Goal: Navigation & Orientation: Find specific page/section

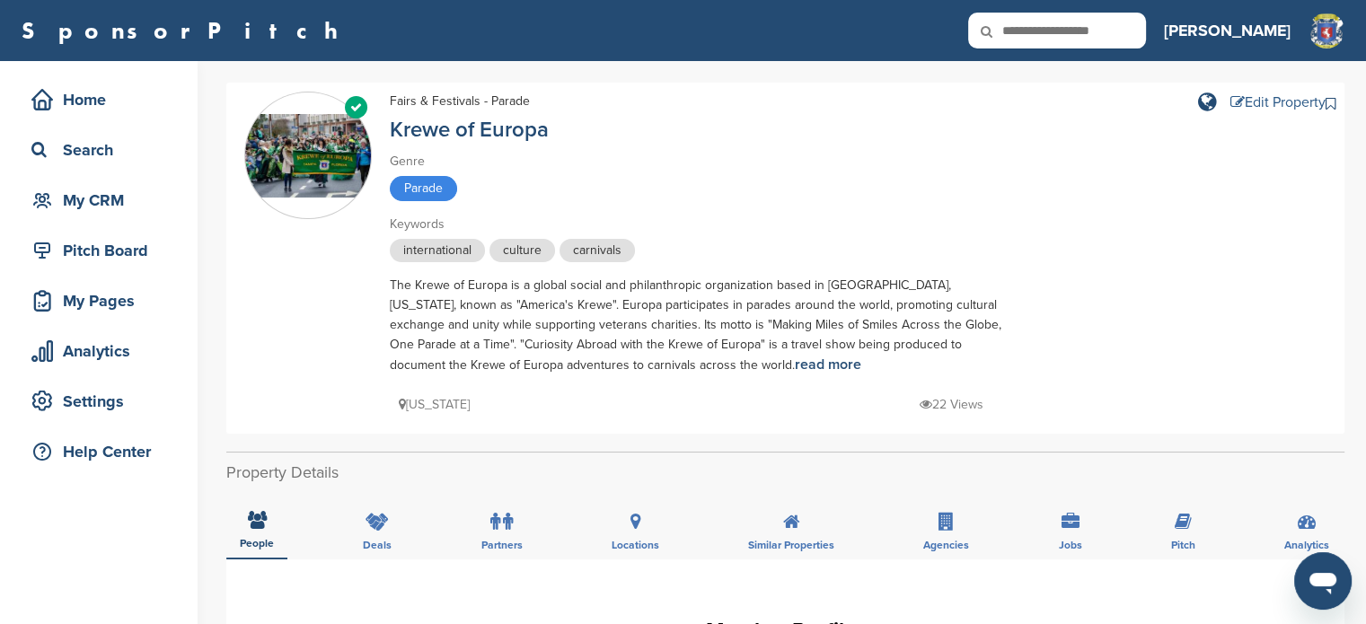
click at [1265, 100] on div "Edit Property" at bounding box center [1277, 102] width 95 height 14
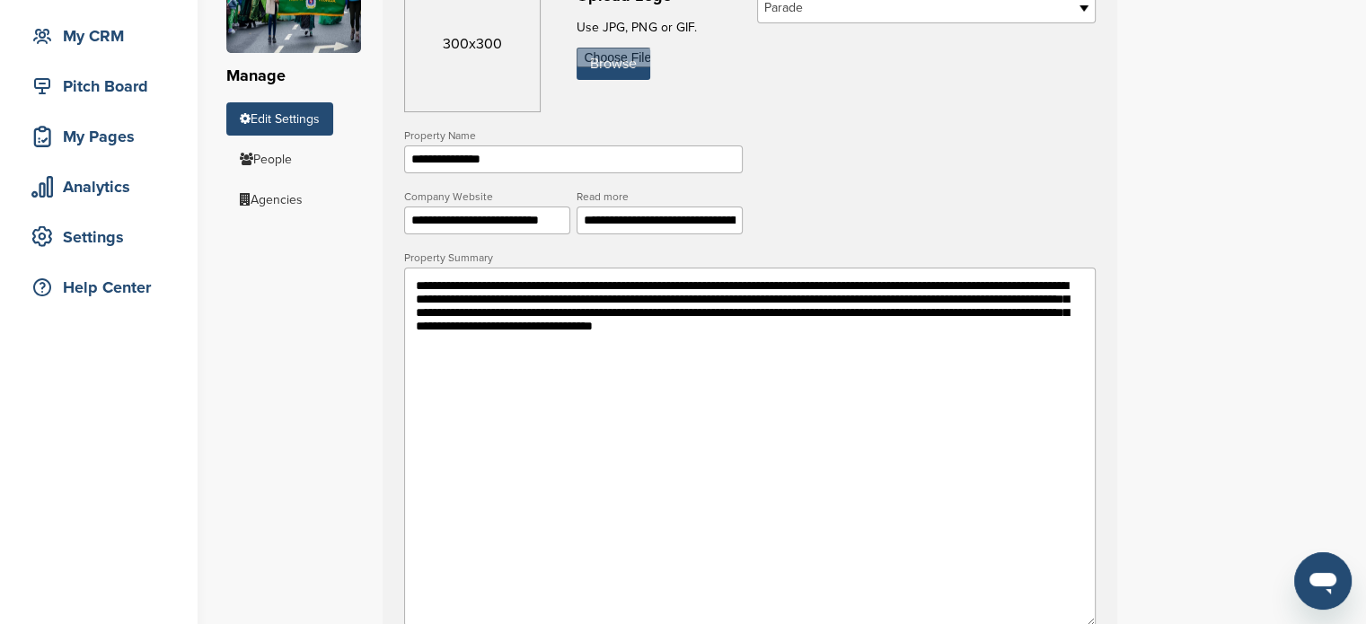
scroll to position [166, 0]
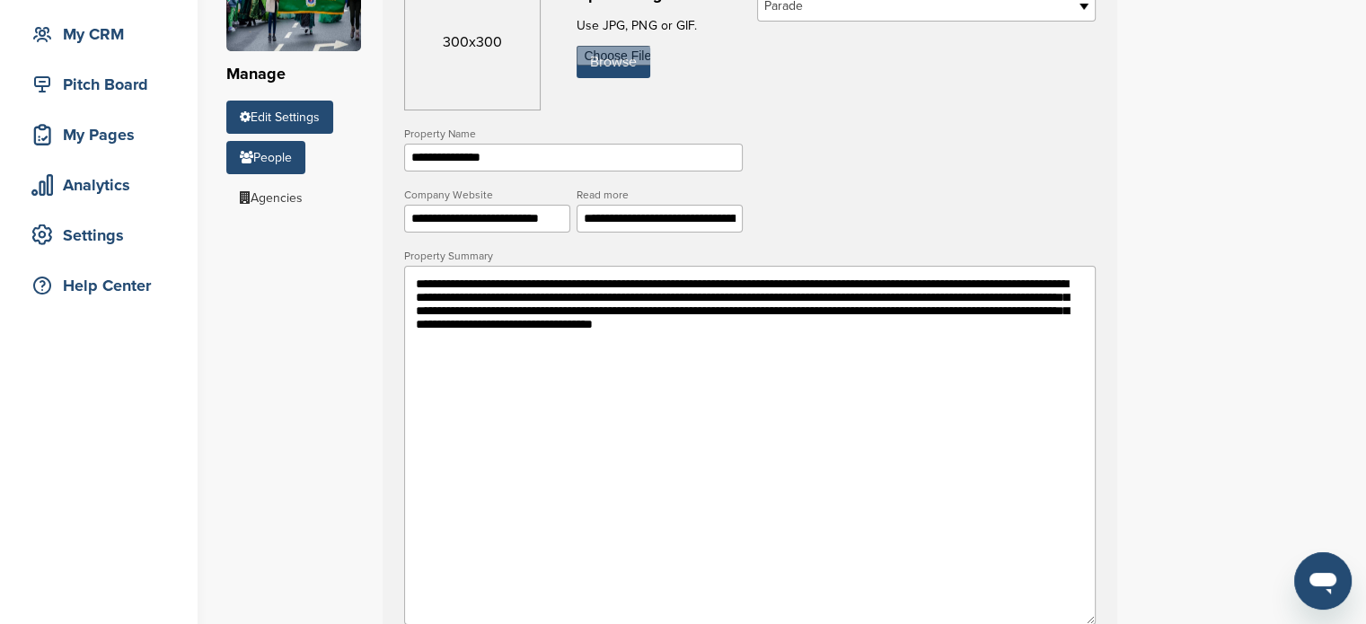
click at [280, 158] on link "People" at bounding box center [265, 157] width 79 height 33
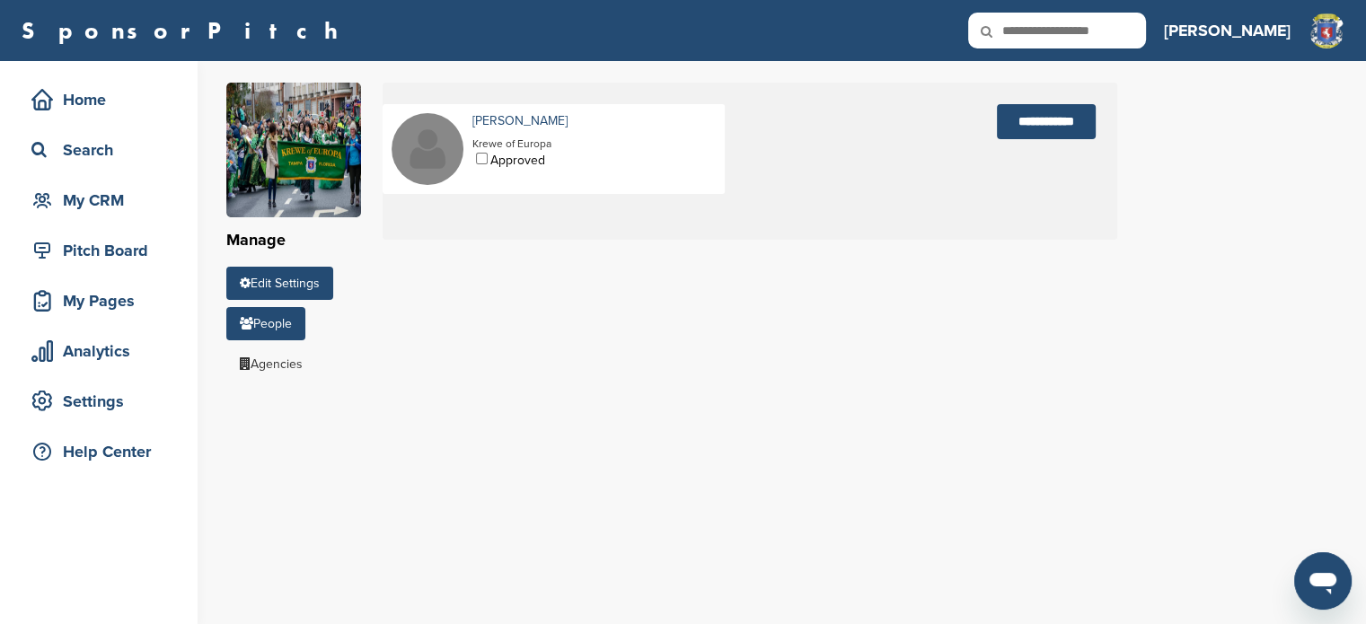
click at [294, 276] on link "Edit Settings" at bounding box center [279, 283] width 107 height 33
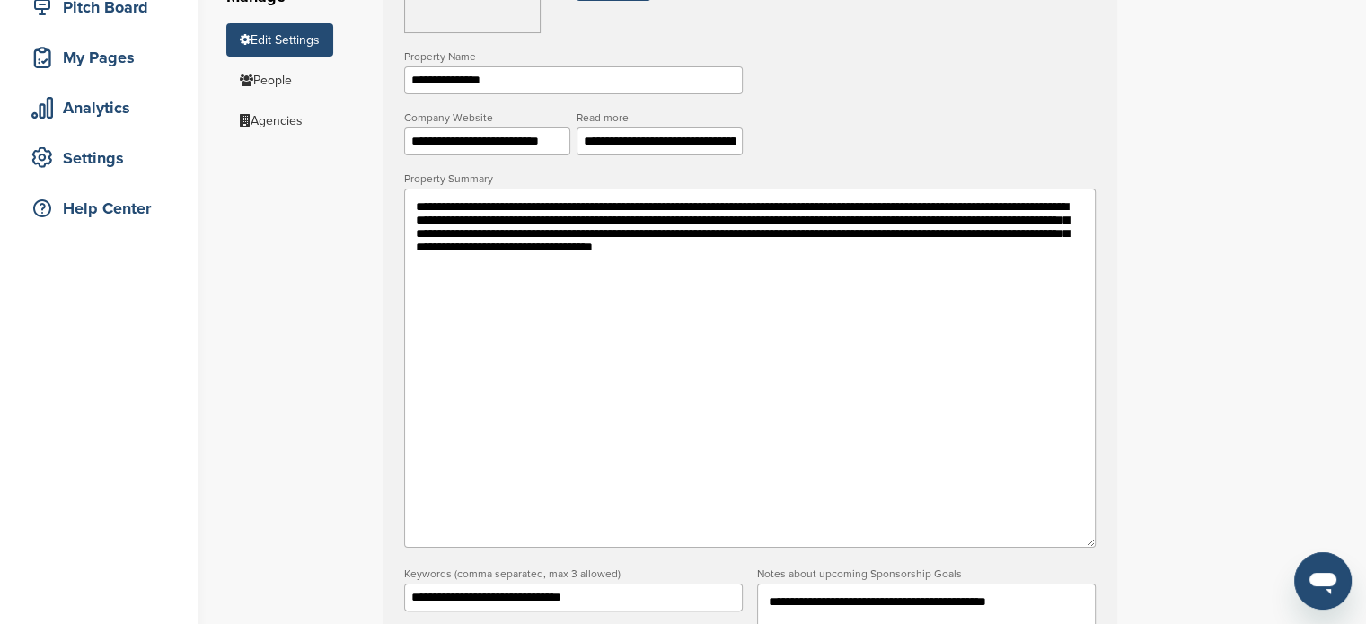
scroll to position [241, 0]
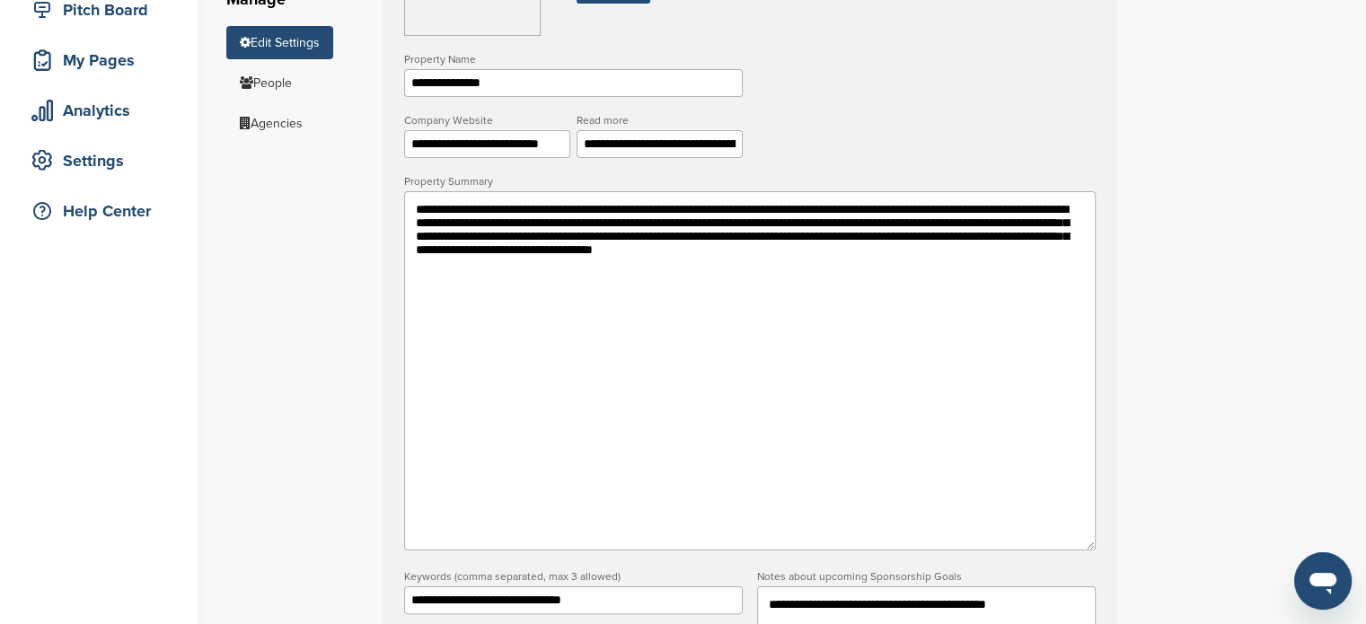
click at [309, 143] on div "**********" at bounding box center [796, 543] width 1140 height 1446
click at [128, 110] on div "Analytics" at bounding box center [103, 110] width 153 height 32
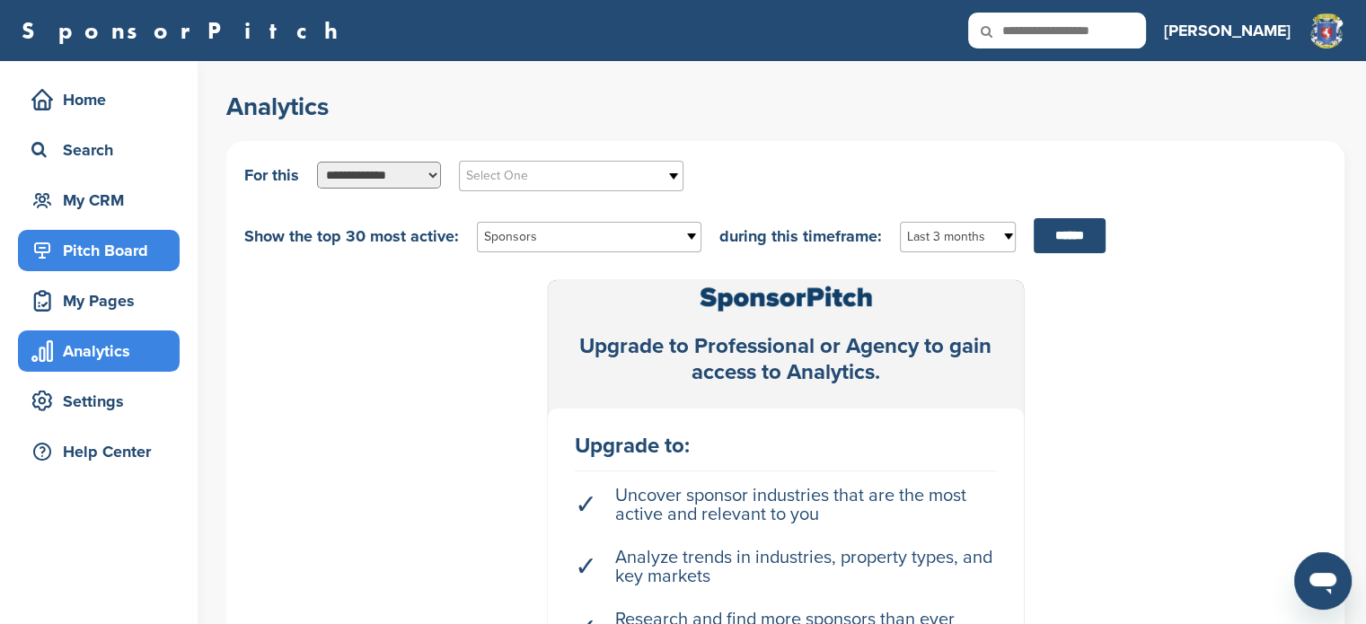
click at [123, 246] on div "Pitch Board" at bounding box center [103, 250] width 153 height 32
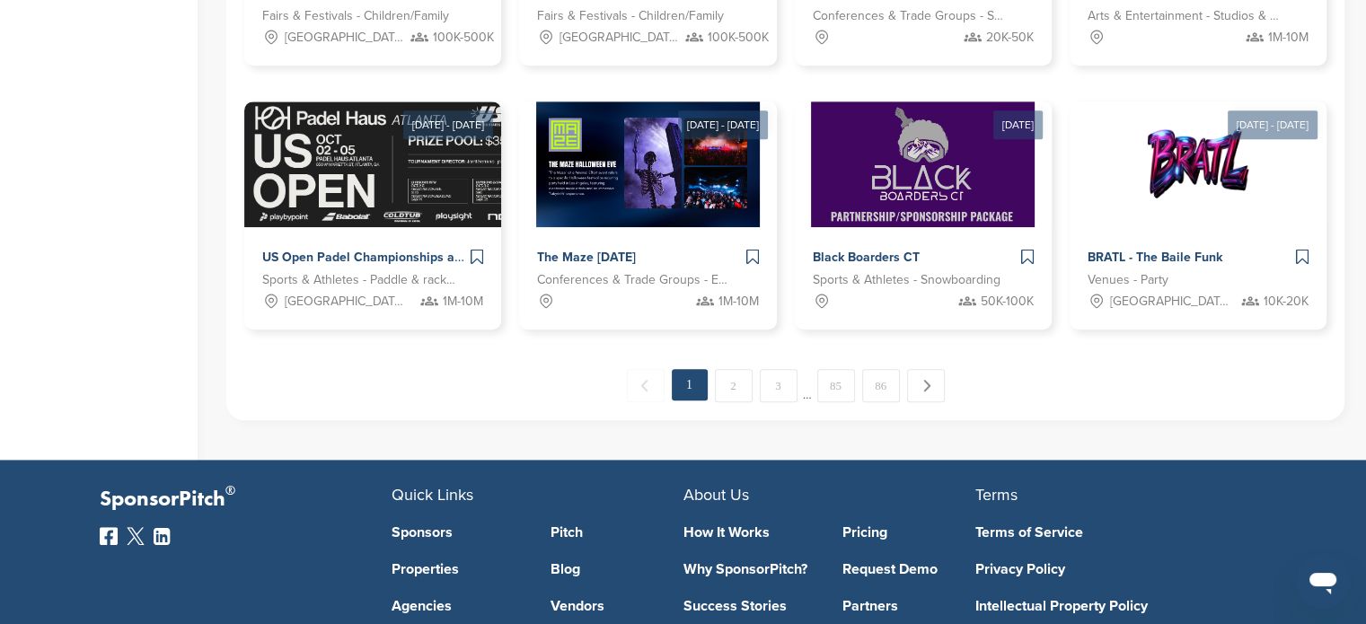
scroll to position [1056, 0]
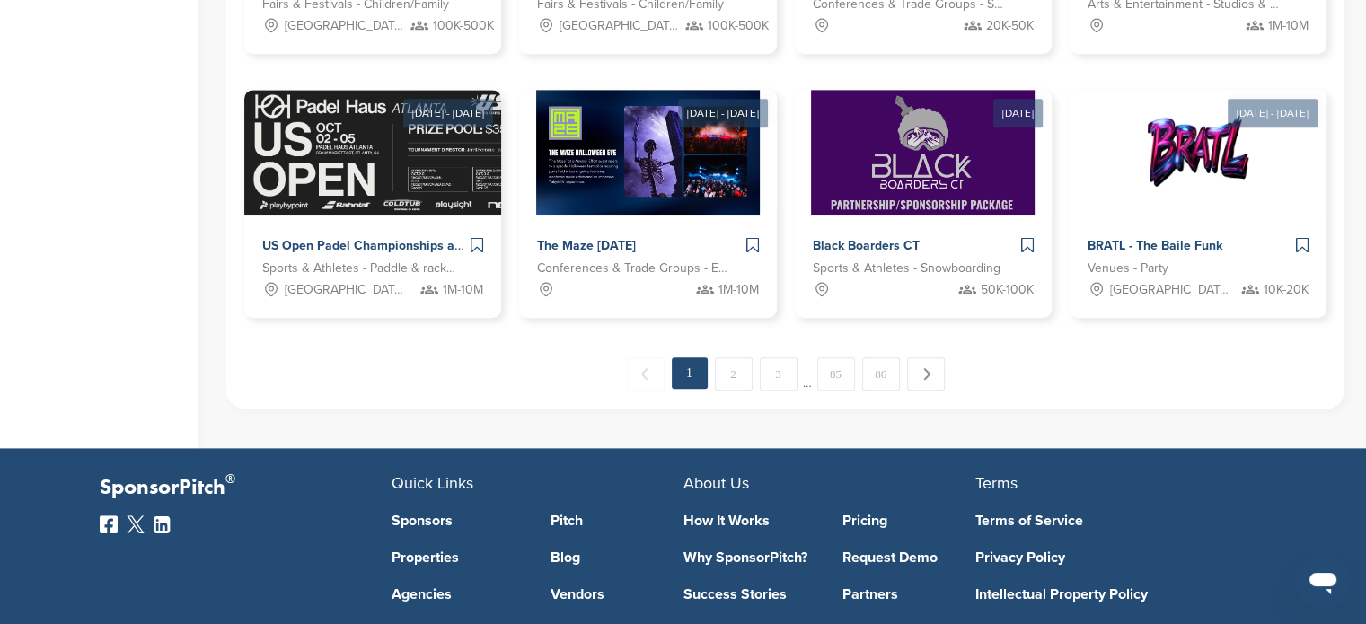
drag, startPoint x: 1376, startPoint y: 74, endPoint x: 1373, endPoint y: 400, distance: 326.0
click at [923, 368] on link "Next →" at bounding box center [926, 373] width 38 height 32
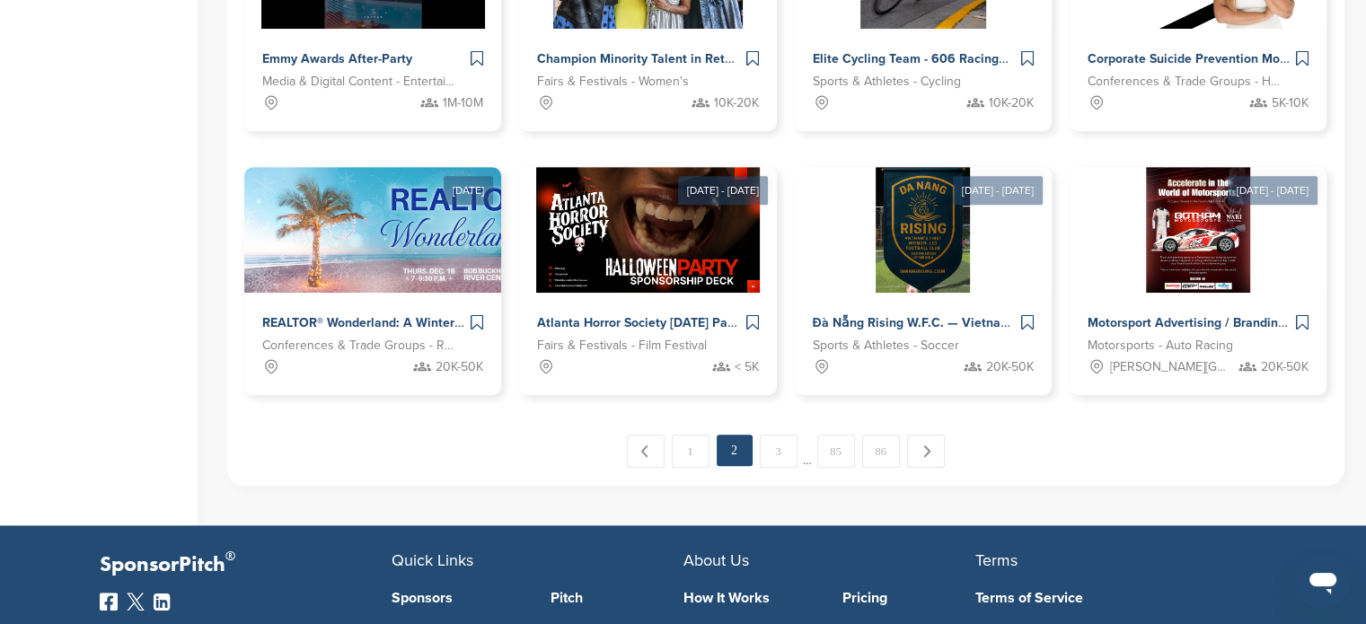
scroll to position [984, 0]
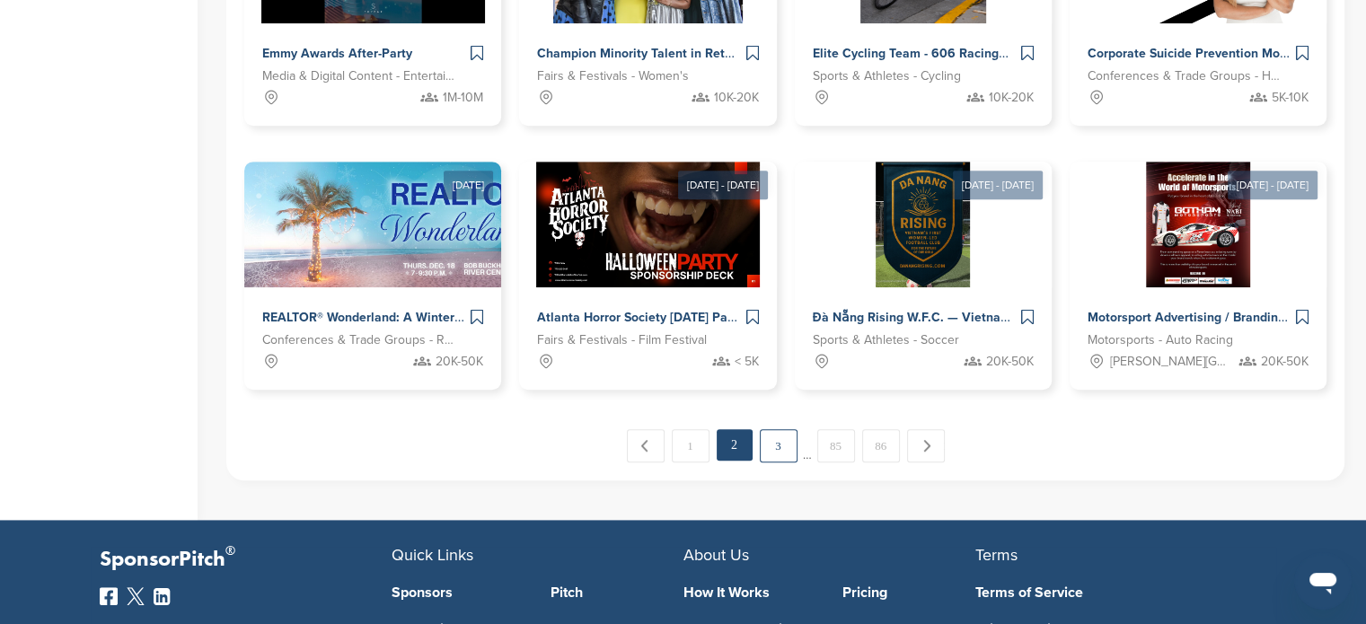
click at [784, 454] on link "3" at bounding box center [779, 445] width 38 height 33
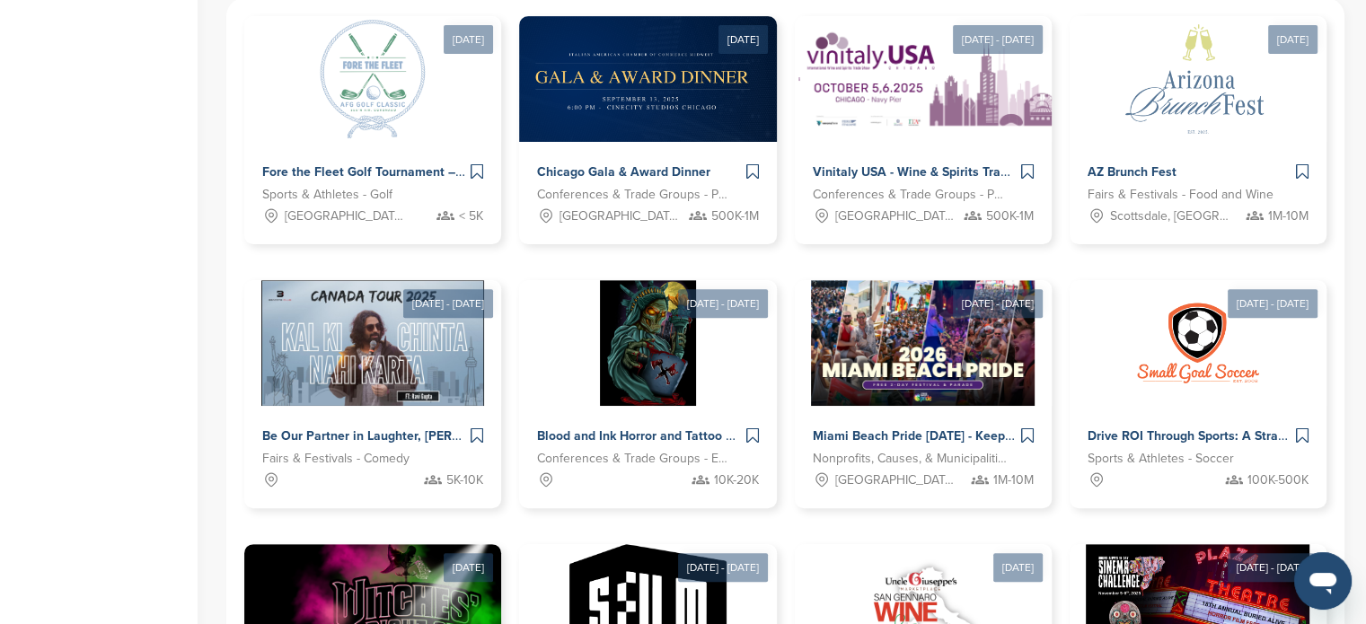
scroll to position [604, 0]
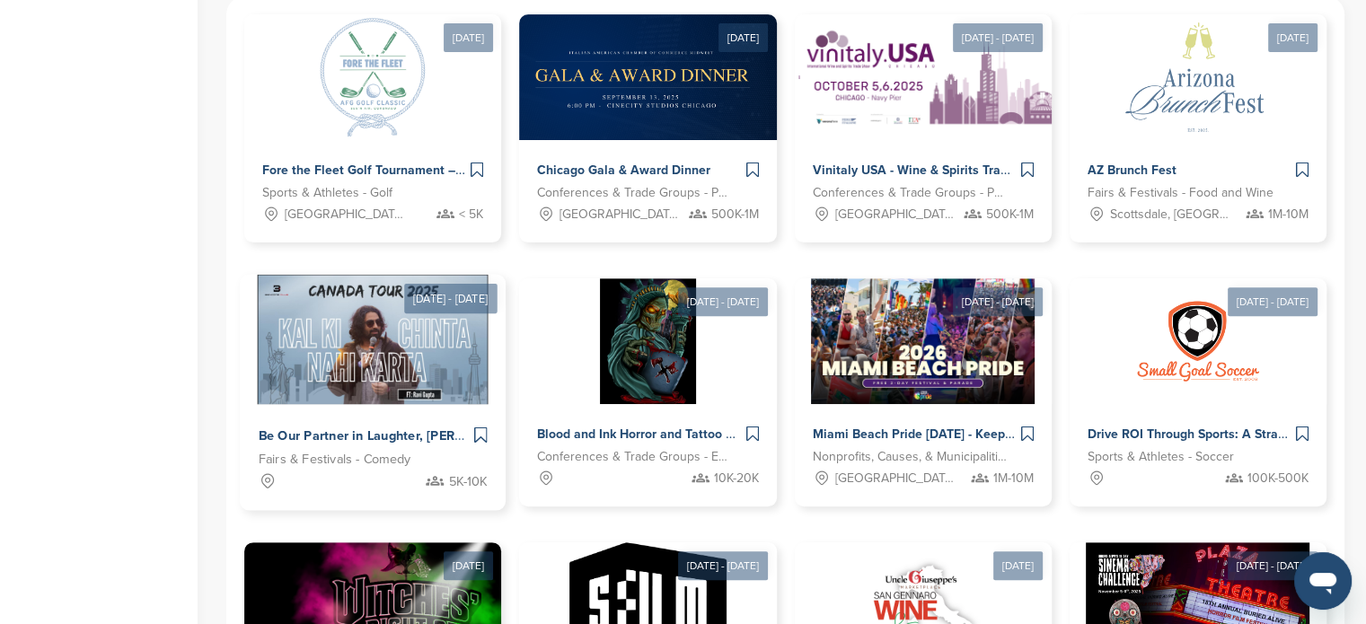
click at [454, 480] on span "5K-10K" at bounding box center [468, 482] width 38 height 21
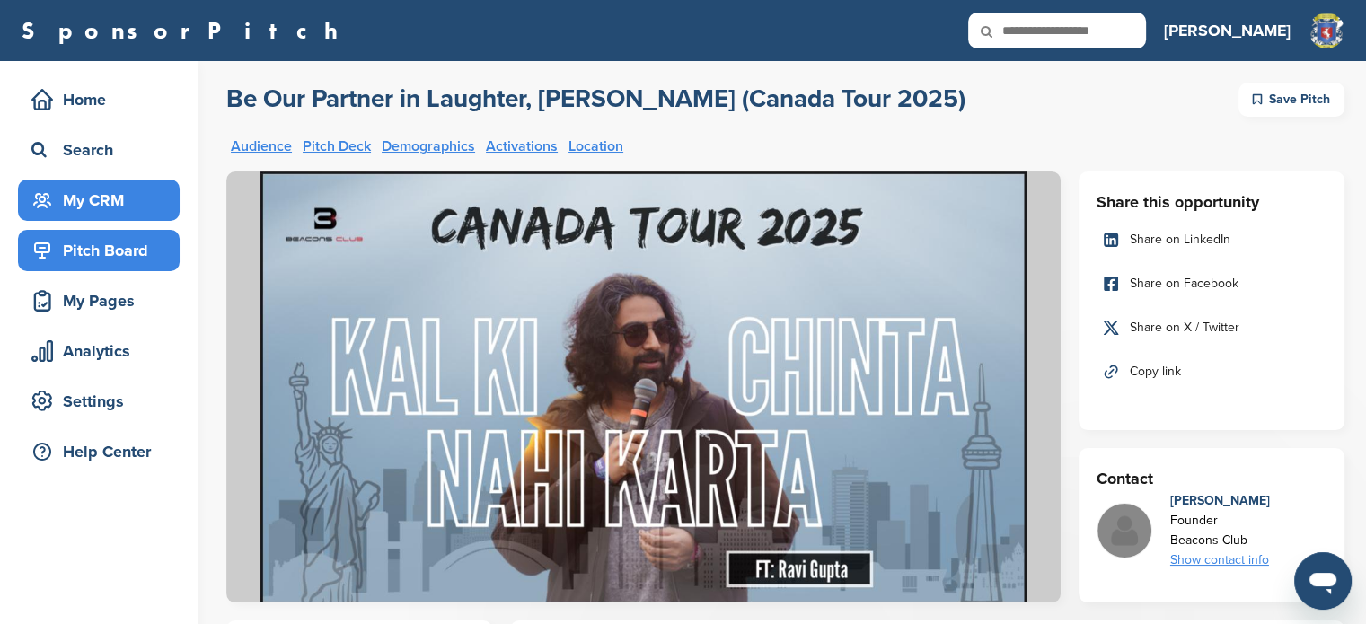
click at [90, 203] on div "My CRM" at bounding box center [103, 200] width 153 height 32
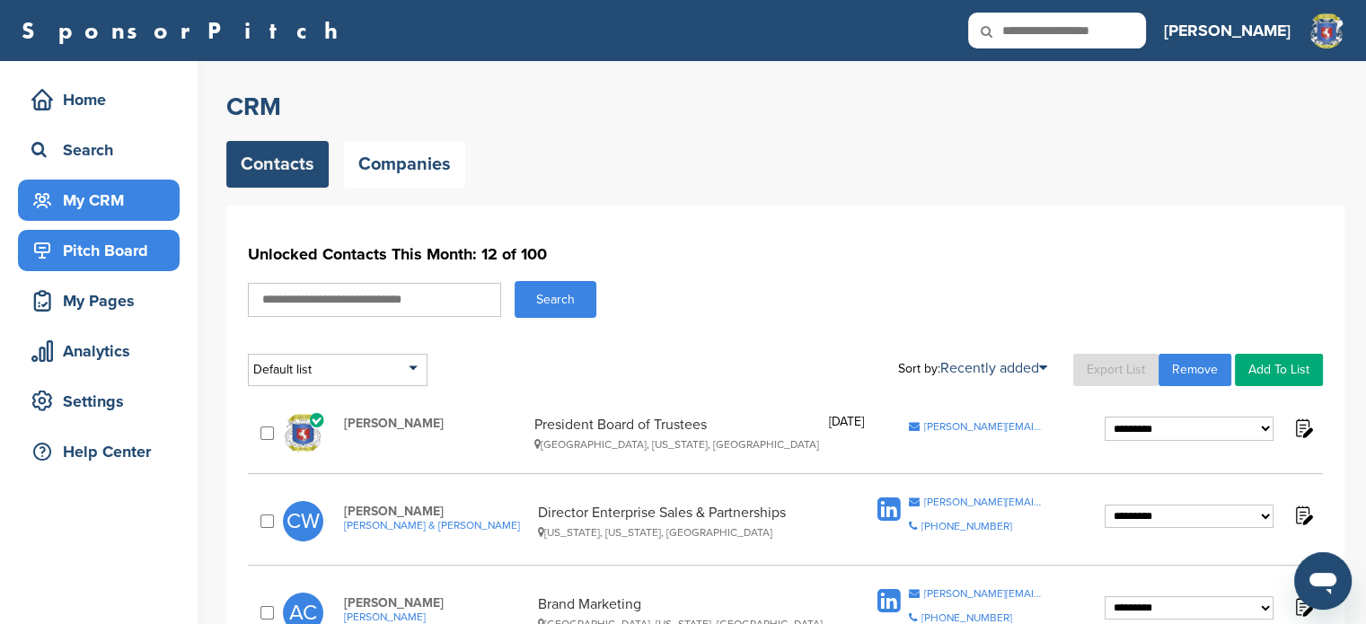
click at [119, 252] on div "Pitch Board" at bounding box center [103, 250] width 153 height 32
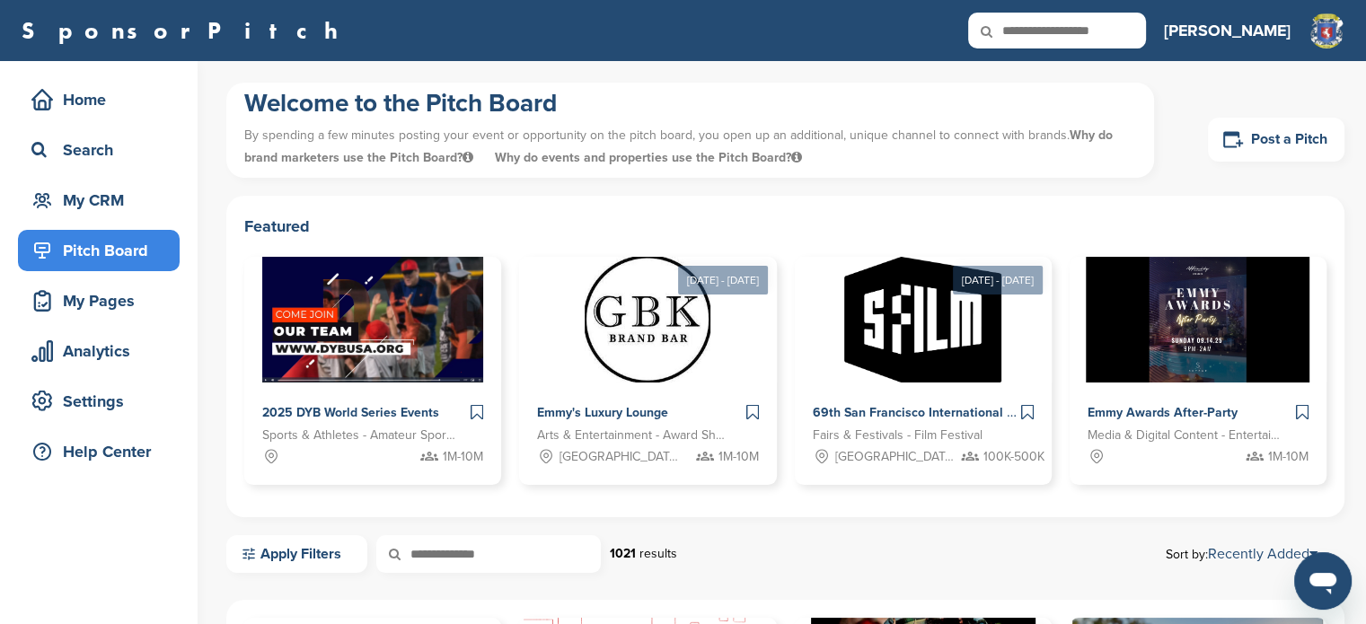
click at [1029, 24] on icon at bounding box center [998, 32] width 61 height 38
click at [1029, 29] on icon at bounding box center [998, 32] width 61 height 38
click at [1146, 35] on input "text" at bounding box center [1057, 31] width 178 height 36
type input "**********"
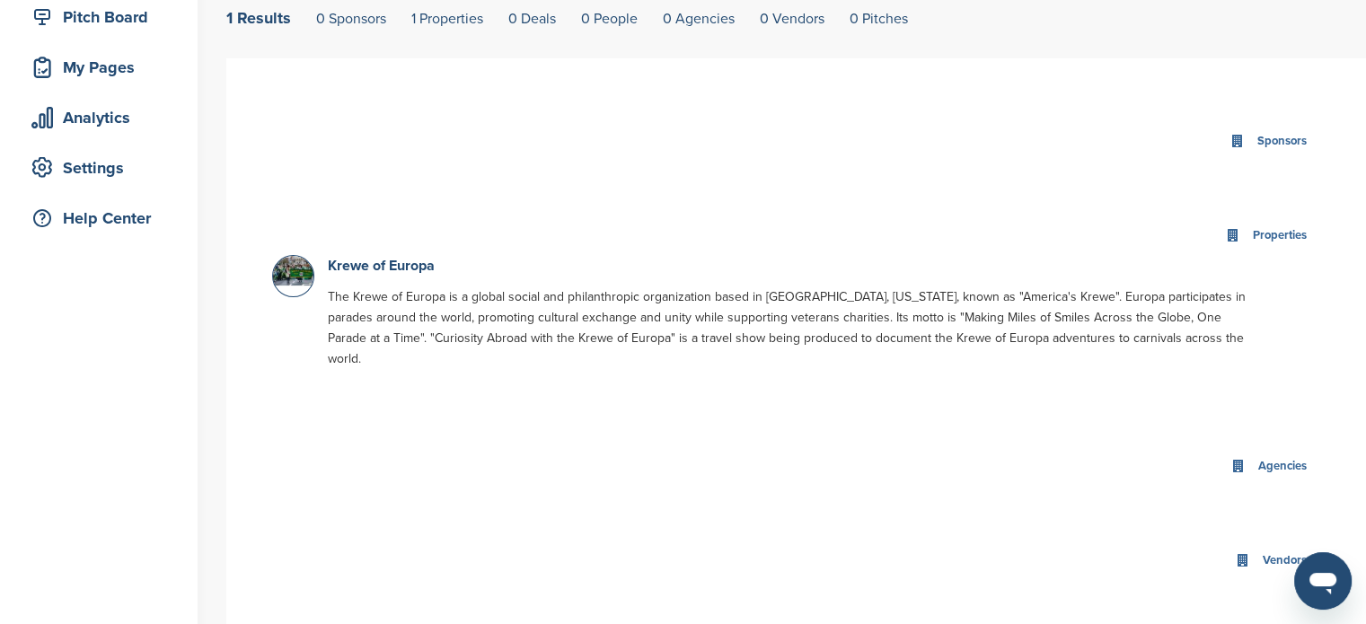
scroll to position [231, 0]
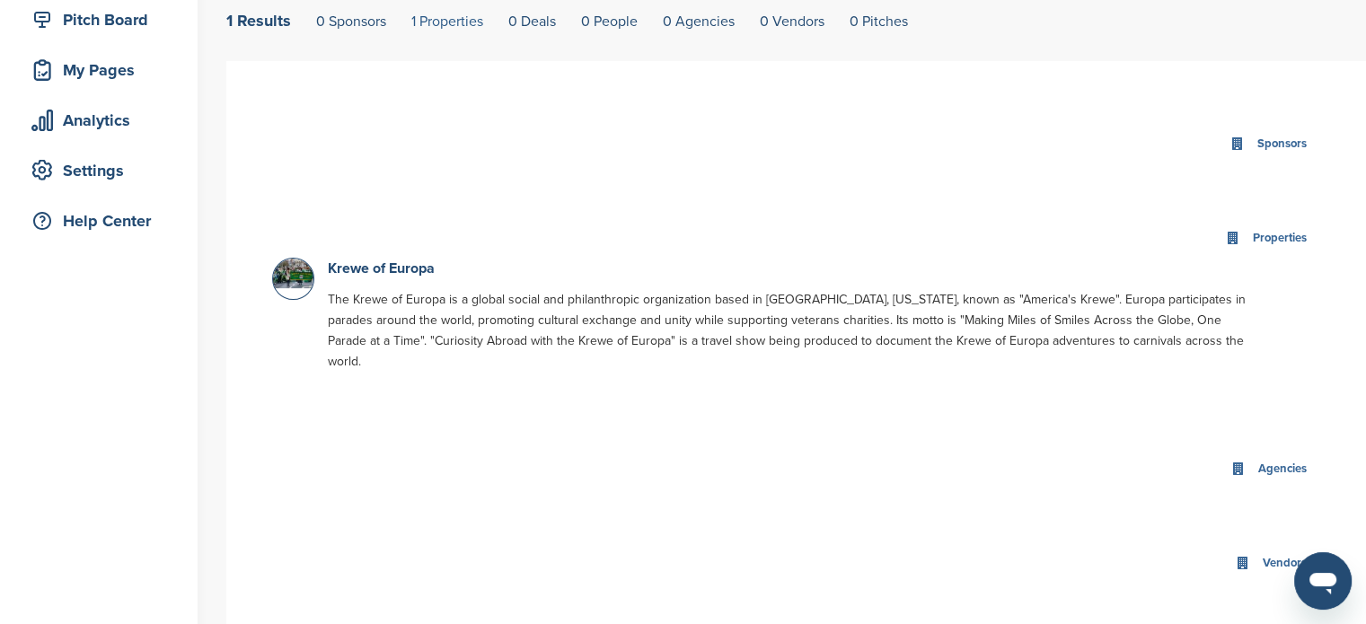
click at [445, 17] on link "1 Properties" at bounding box center [447, 22] width 72 height 18
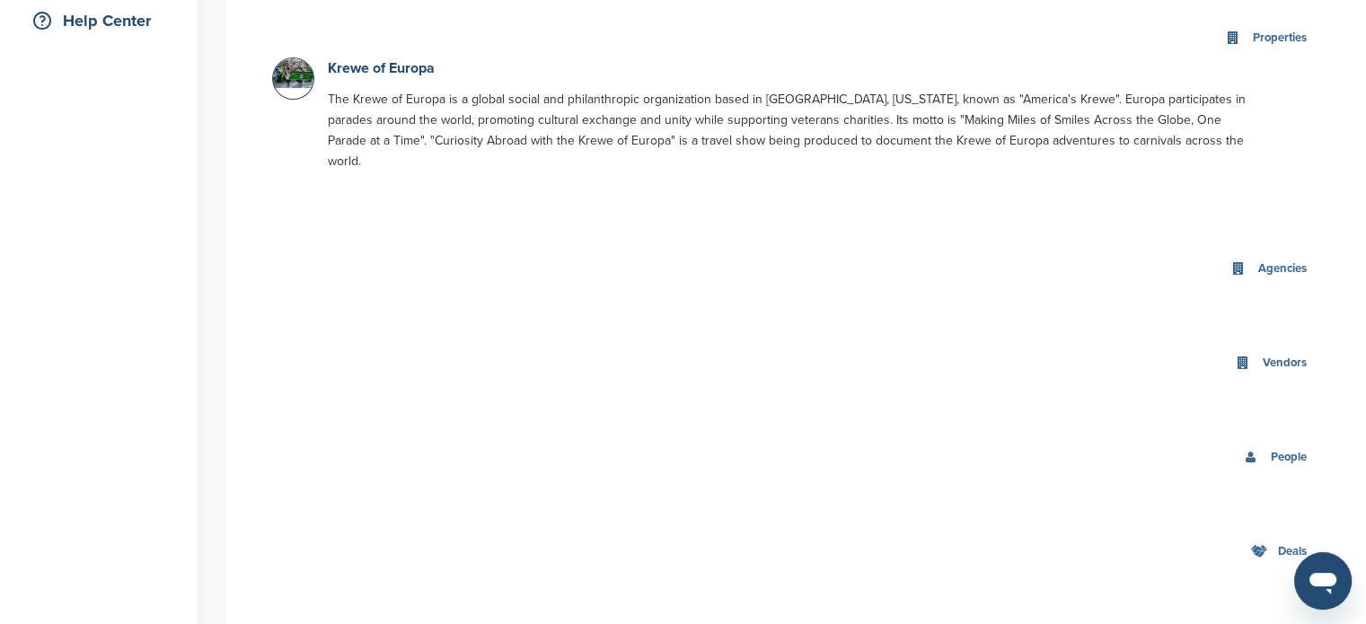
scroll to position [433, 0]
click at [380, 67] on link "Krewe of Europa" at bounding box center [381, 66] width 107 height 18
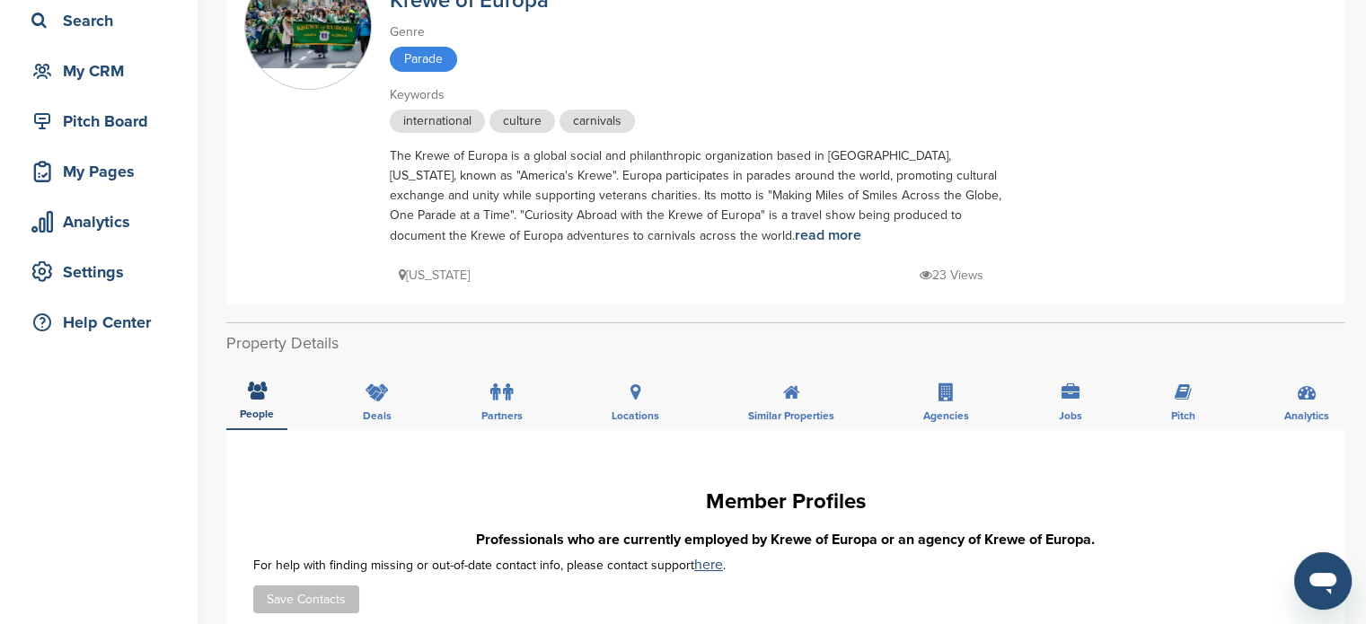
scroll to position [128, 0]
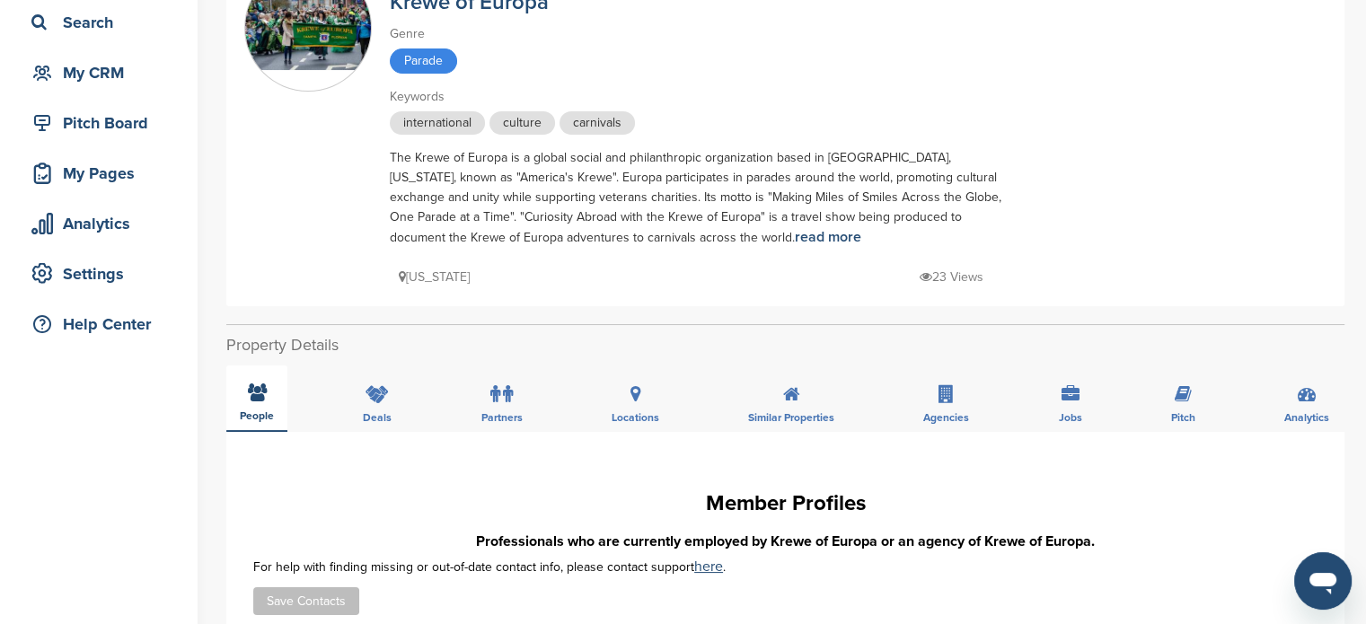
click at [251, 391] on icon at bounding box center [257, 393] width 19 height 18
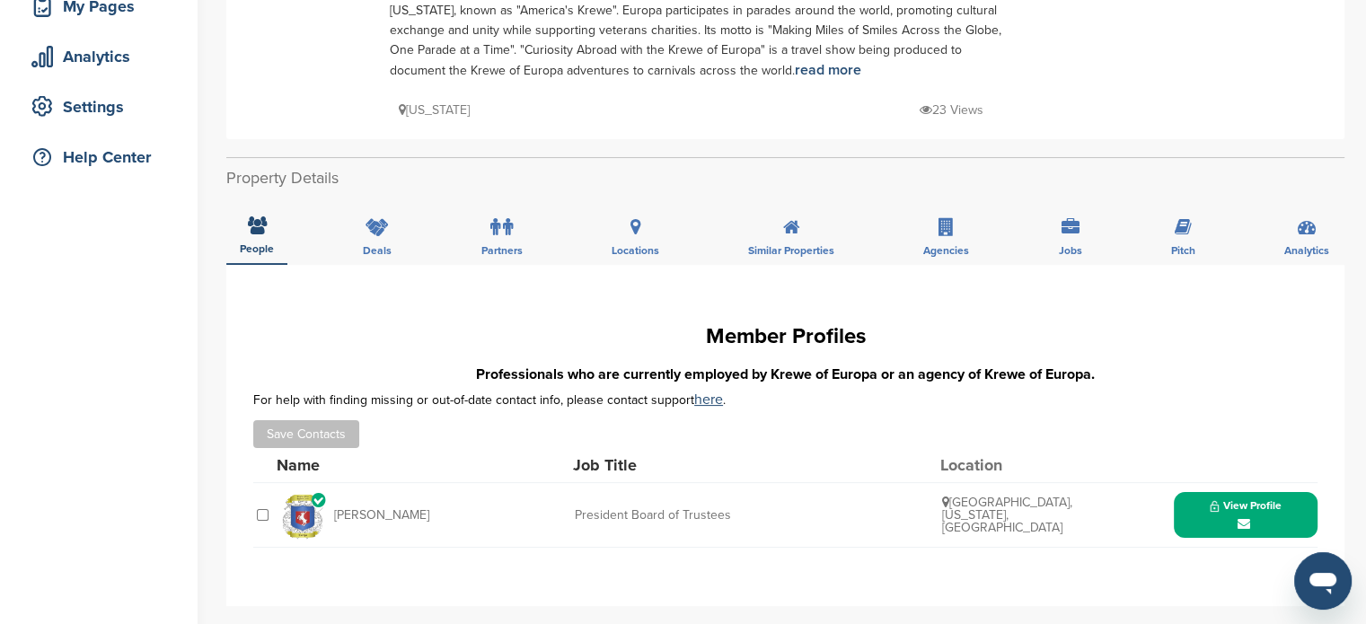
scroll to position [290, 0]
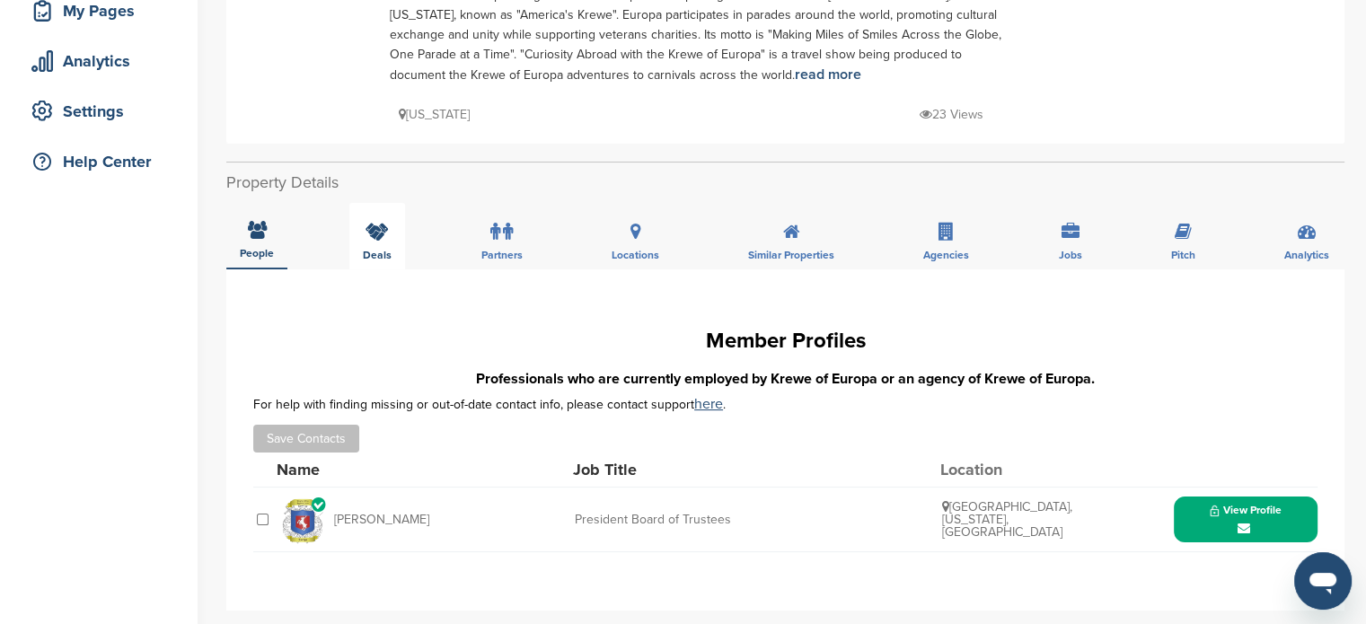
click at [376, 225] on icon at bounding box center [377, 232] width 23 height 18
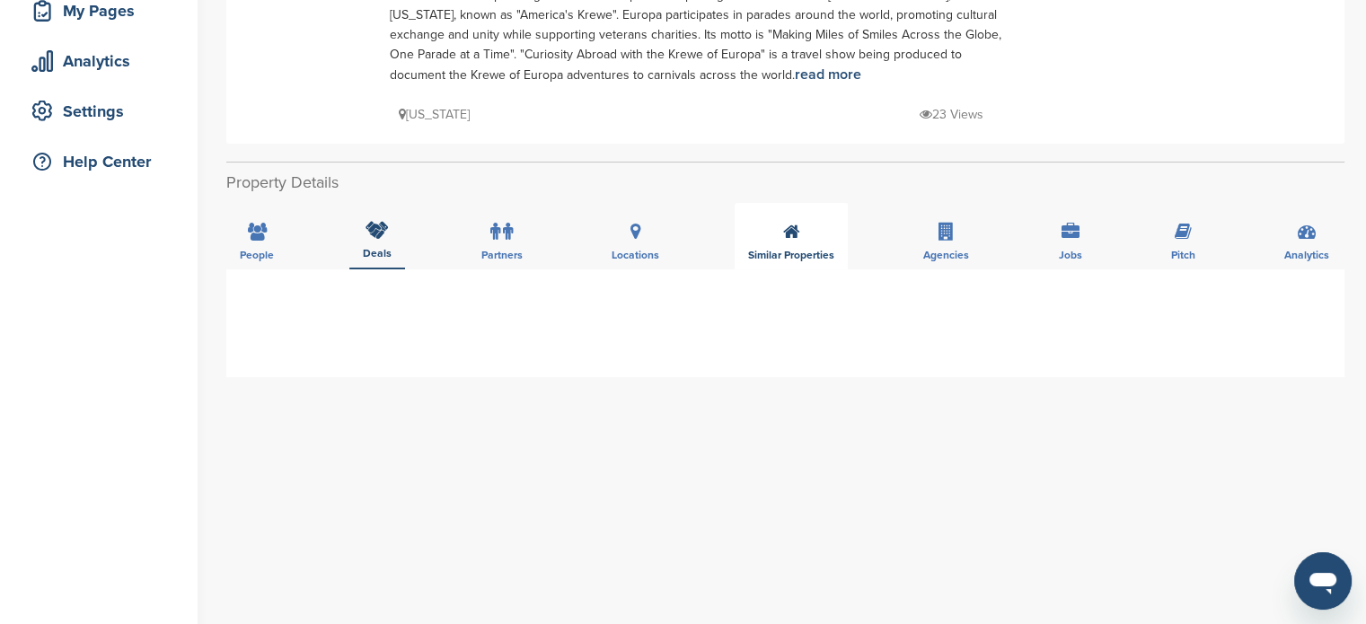
click at [789, 239] on div "Similar Properties" at bounding box center [791, 236] width 113 height 66
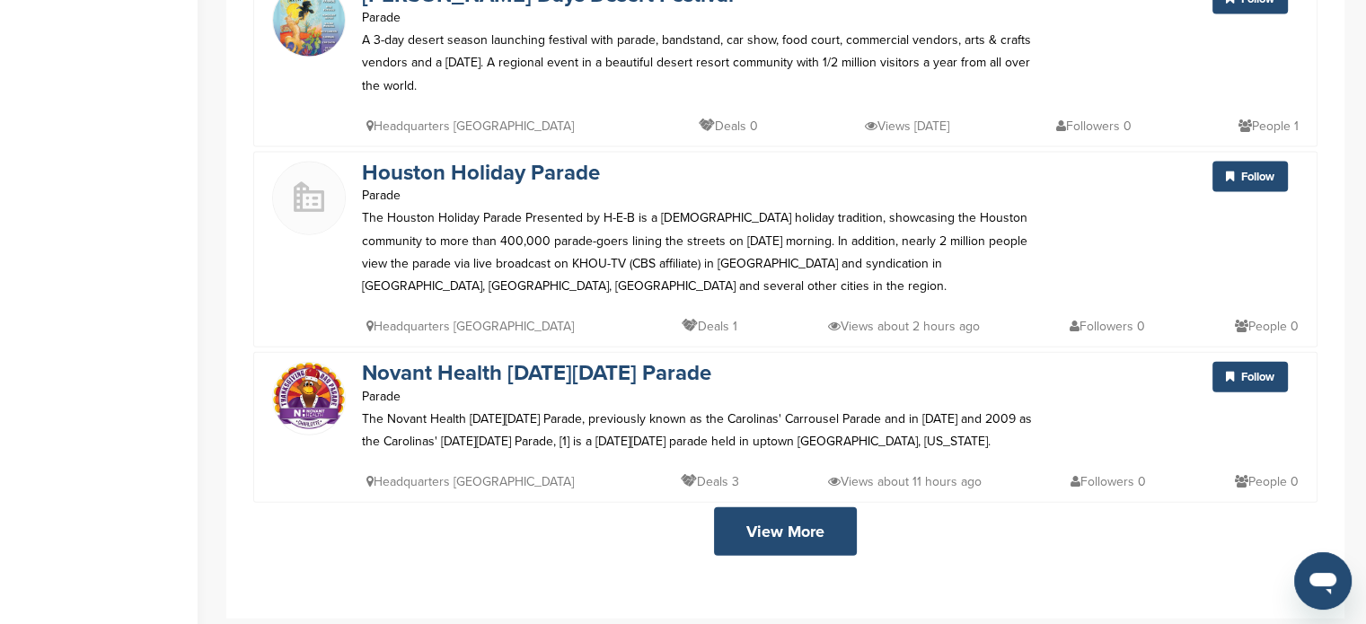
scroll to position [4052, 0]
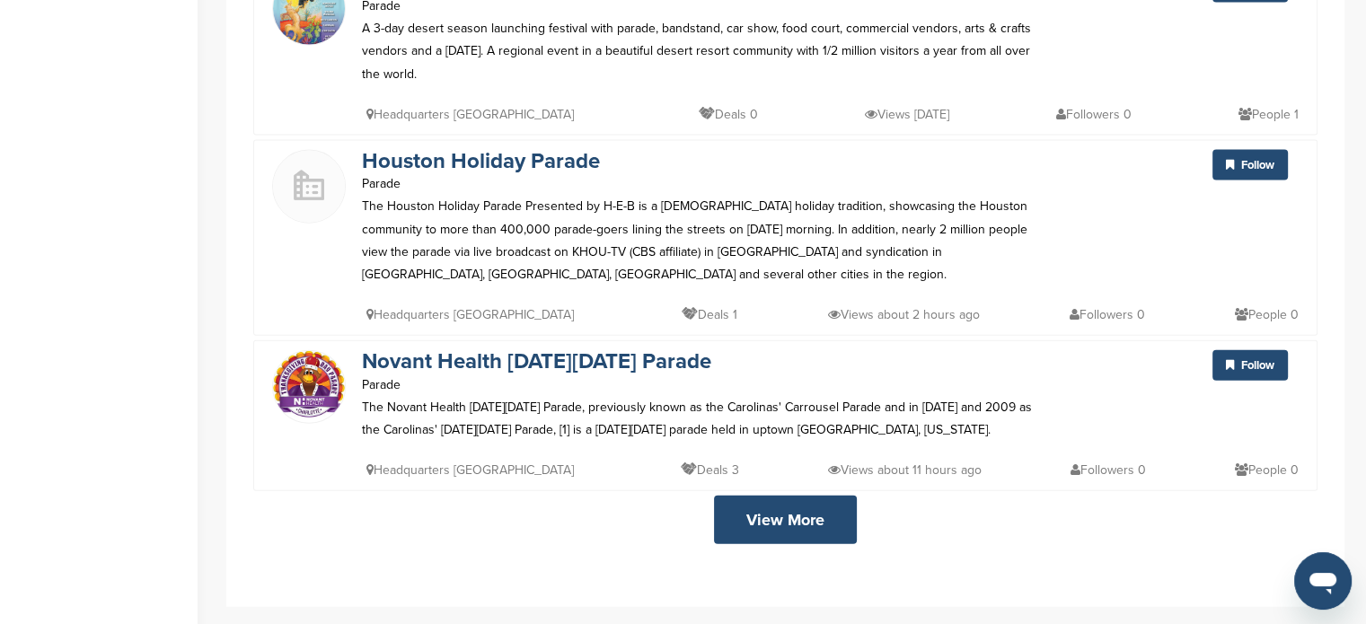
click at [795, 496] on link "View More" at bounding box center [785, 520] width 143 height 48
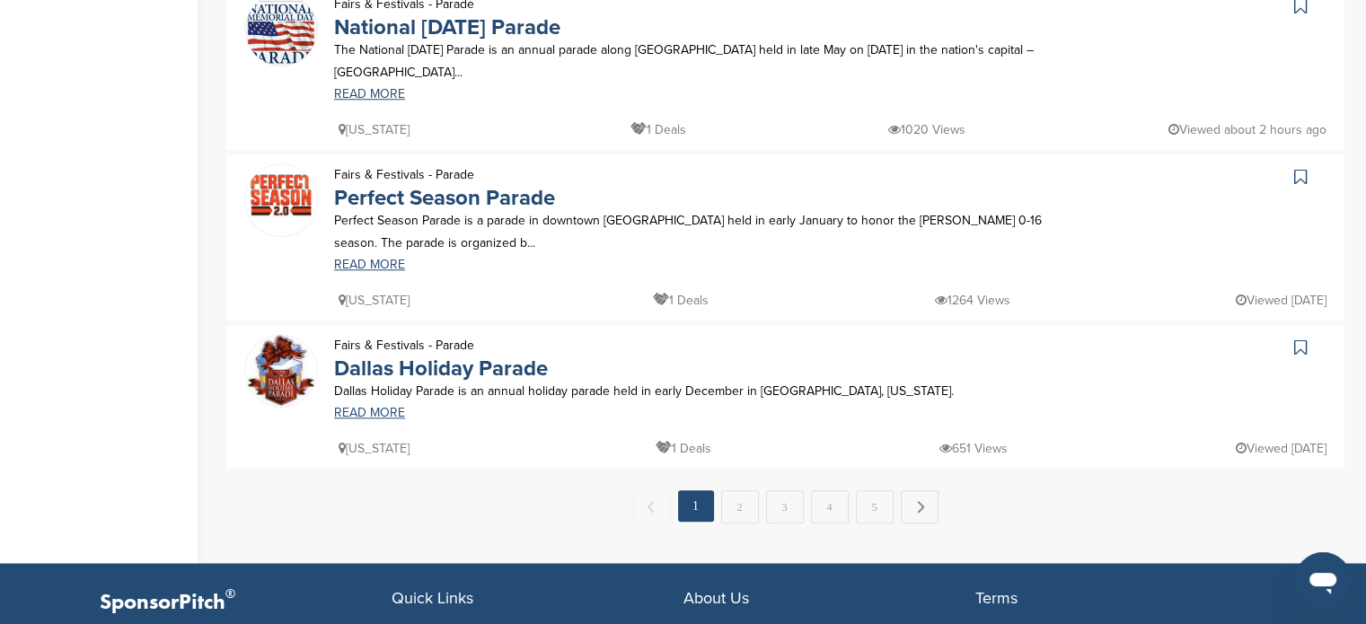
scroll to position [1580, 0]
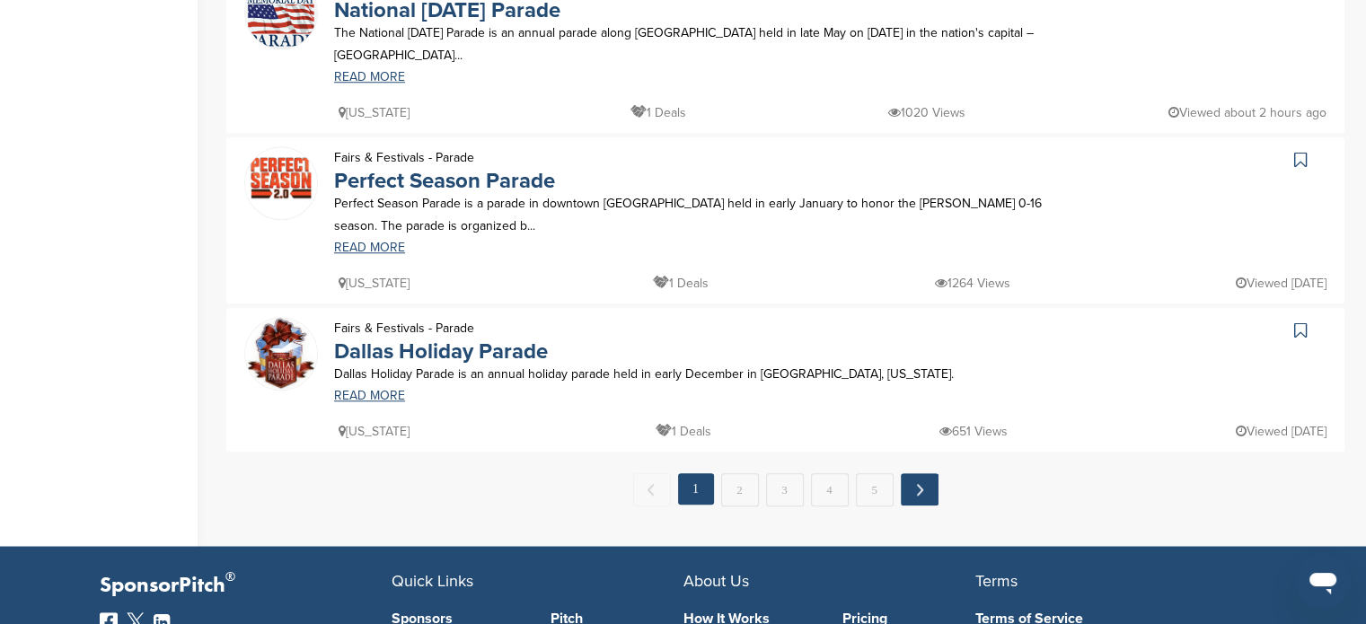
click at [924, 494] on link "Next →" at bounding box center [920, 489] width 38 height 32
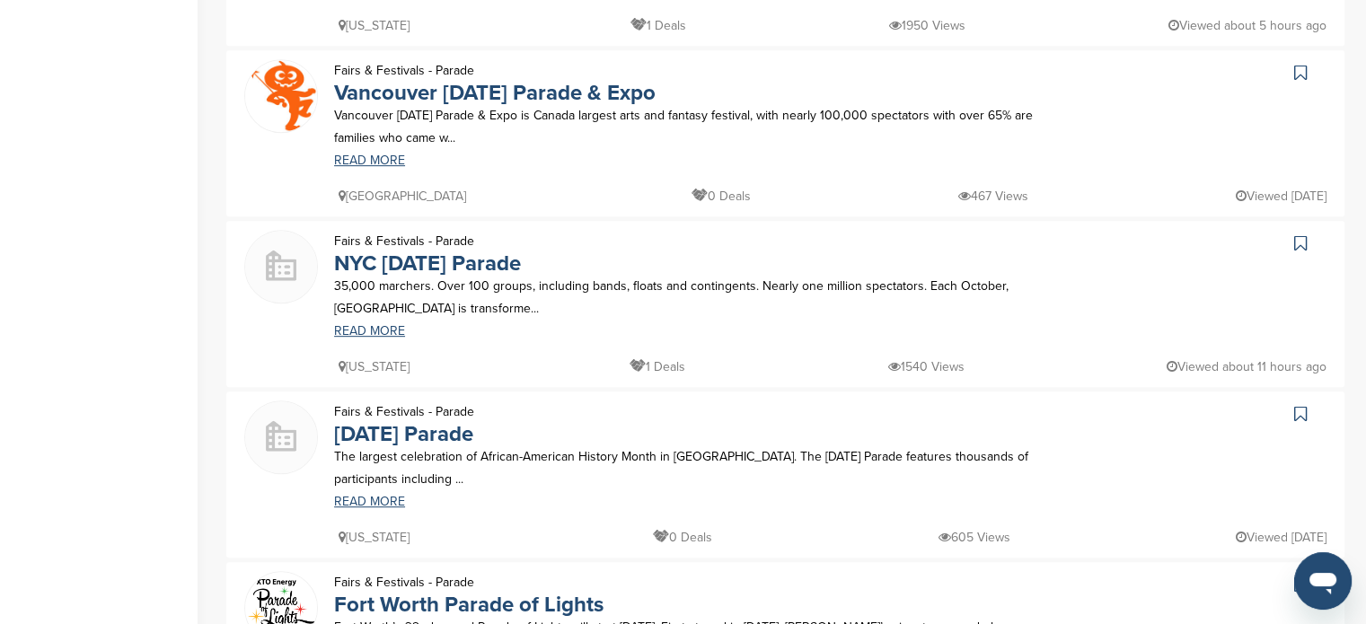
scroll to position [886, 0]
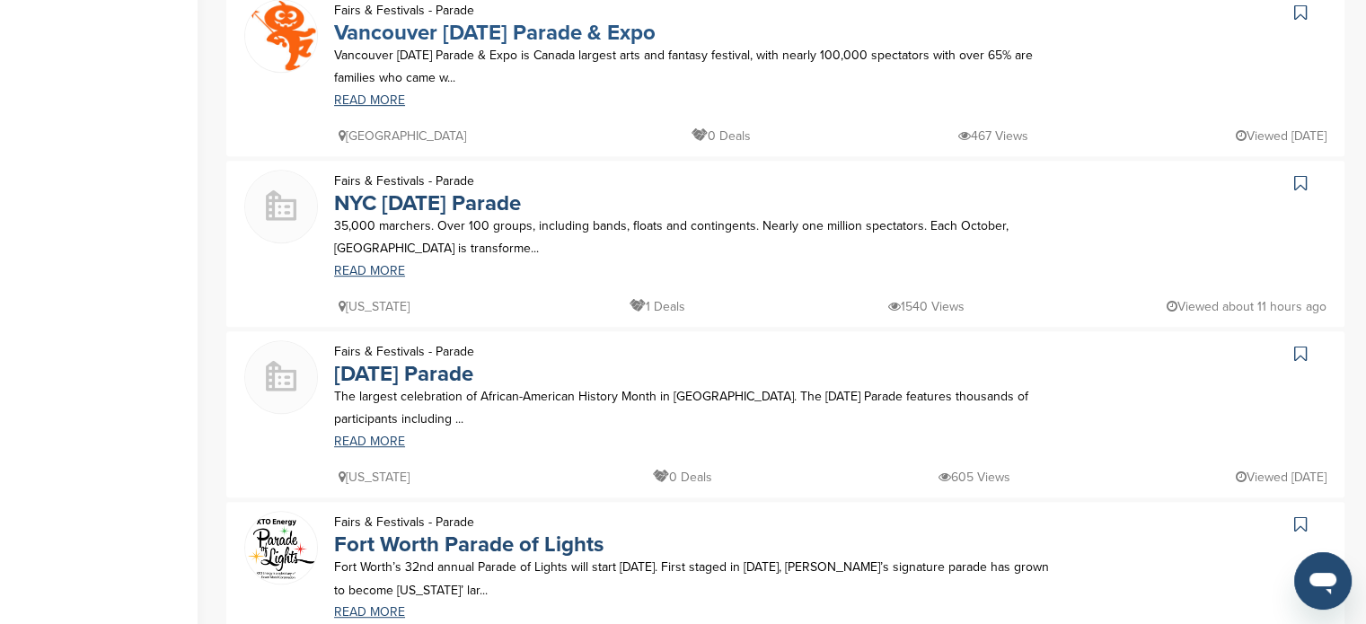
click at [575, 33] on link "Vancouver Halloween Parade & Expo" at bounding box center [495, 33] width 322 height 26
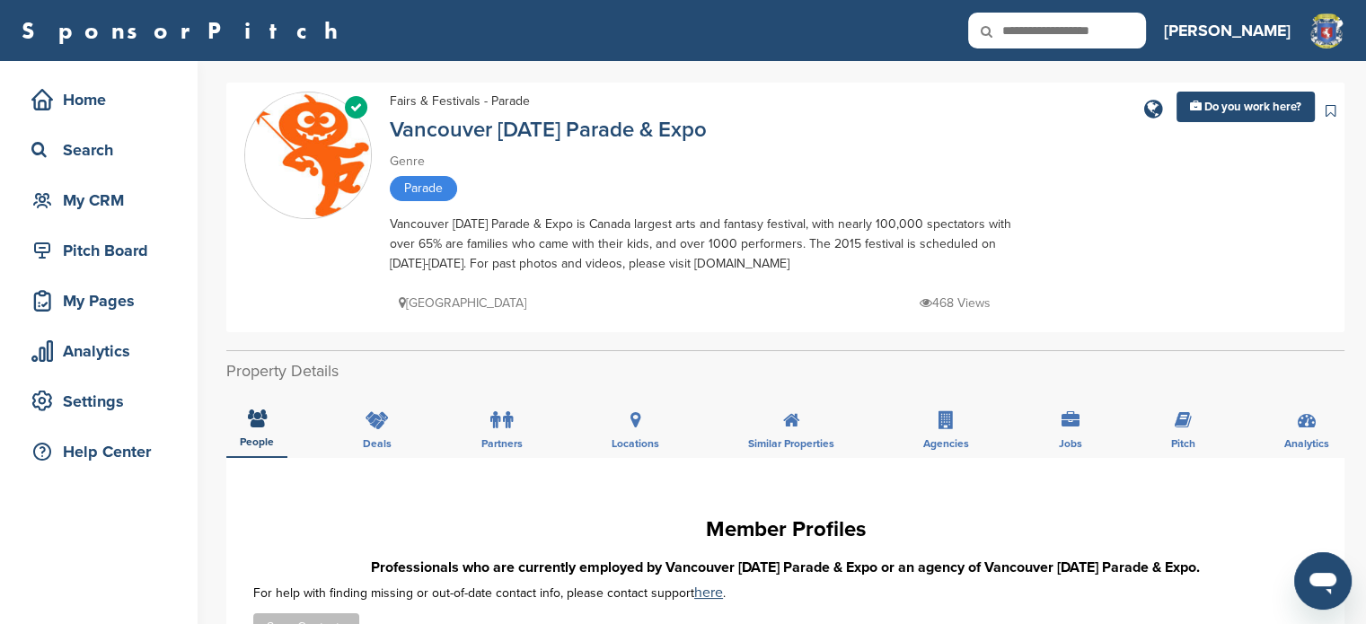
drag, startPoint x: 666, startPoint y: 265, endPoint x: 801, endPoint y: 267, distance: 135.6
click at [801, 267] on div "Vancouver Halloween Parade & Expo is Canada largest arts and fantasy festival, …" at bounding box center [704, 244] width 629 height 59
click at [764, 267] on div "Vancouver Halloween Parade & Expo is Canada largest arts and fantasy festival, …" at bounding box center [704, 244] width 629 height 59
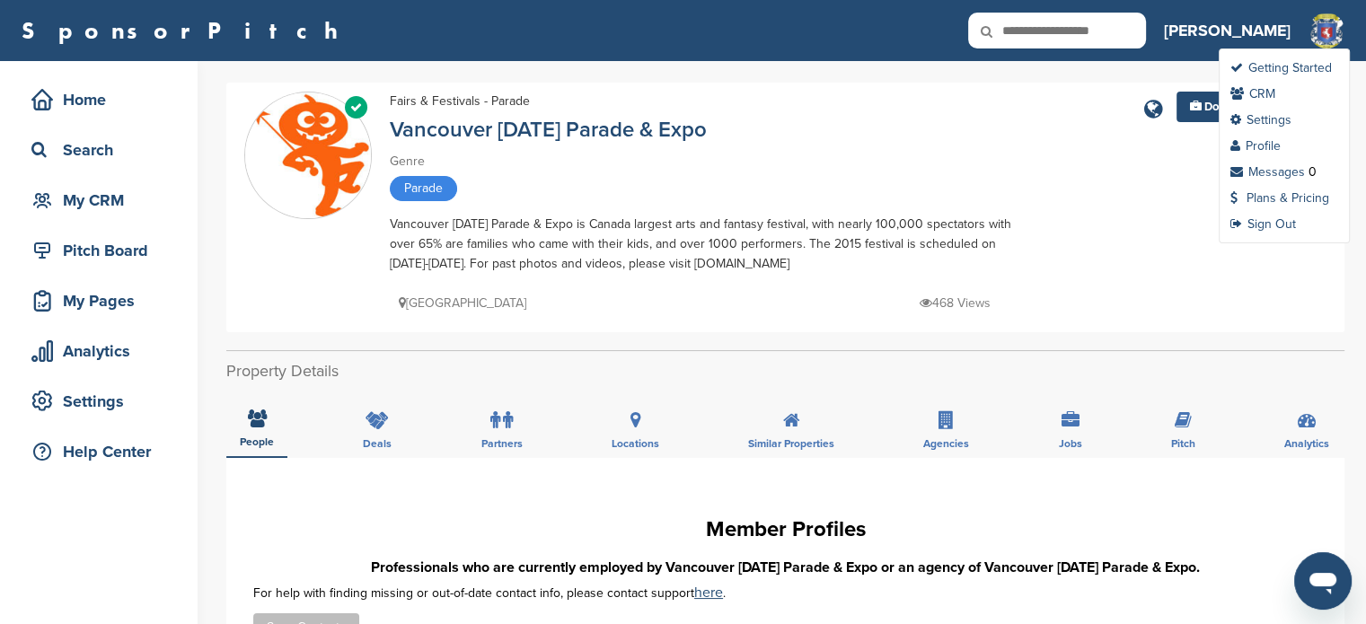
click at [1320, 30] on img at bounding box center [1327, 32] width 36 height 39
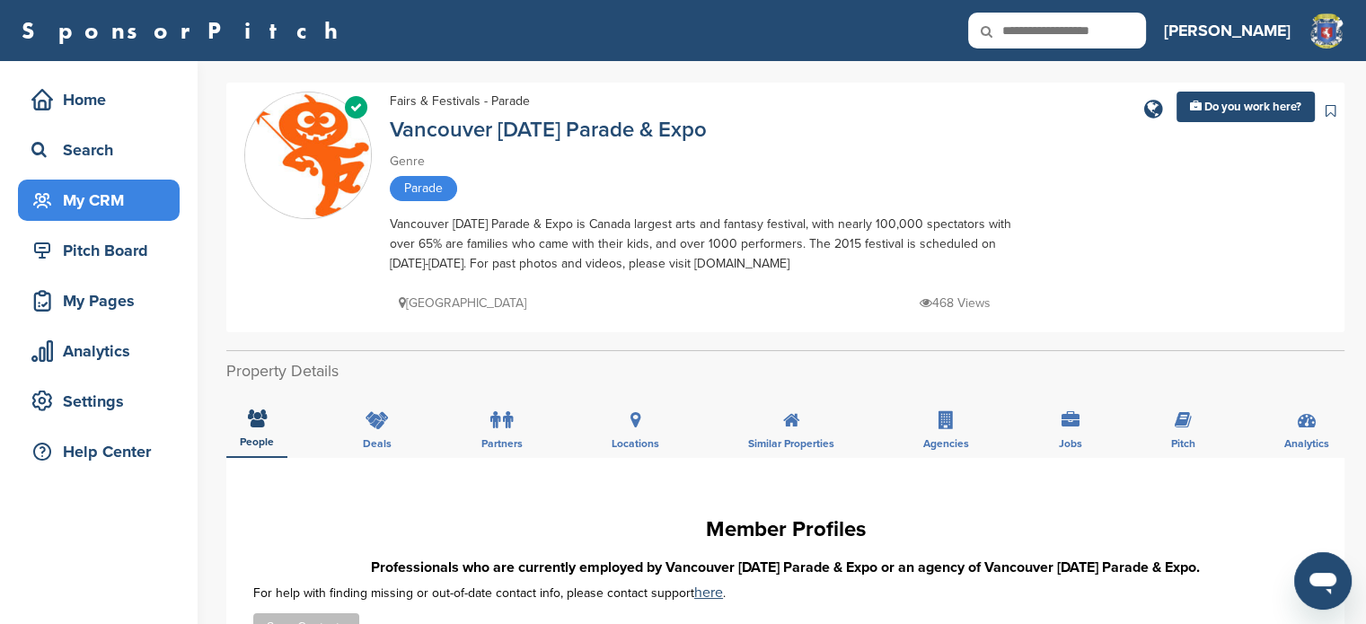
click at [84, 203] on div "My CRM" at bounding box center [103, 200] width 153 height 32
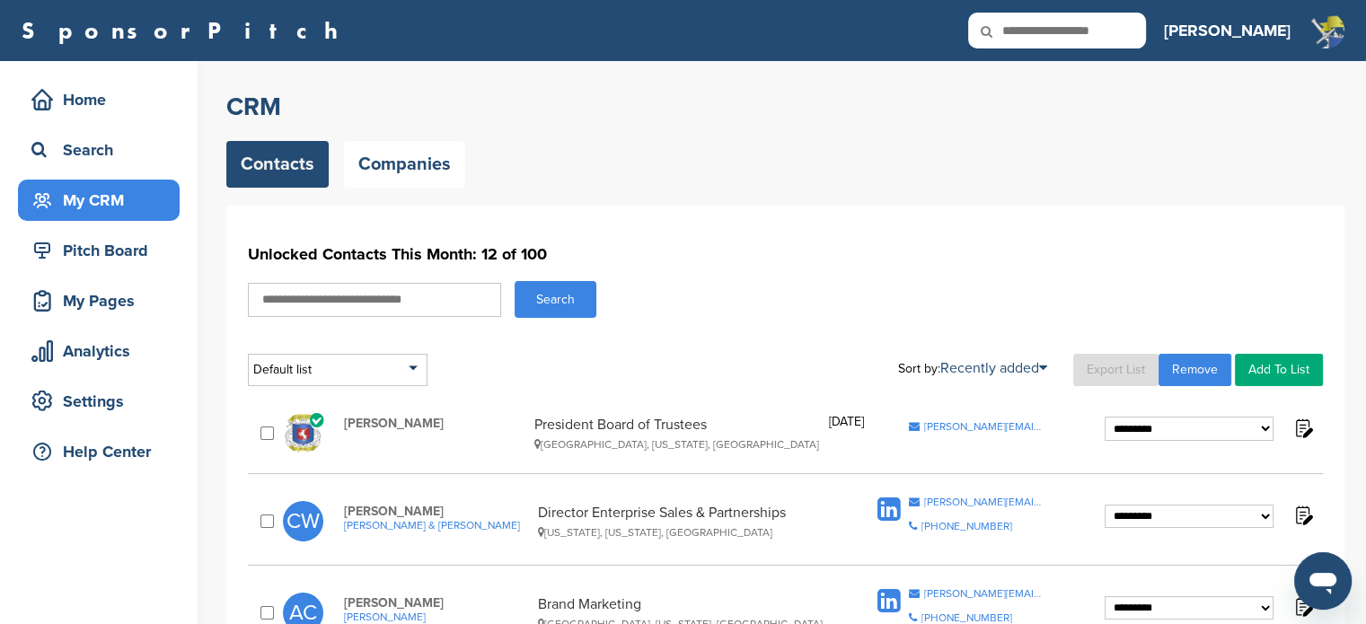
click at [108, 294] on div "My Pages" at bounding box center [103, 301] width 153 height 32
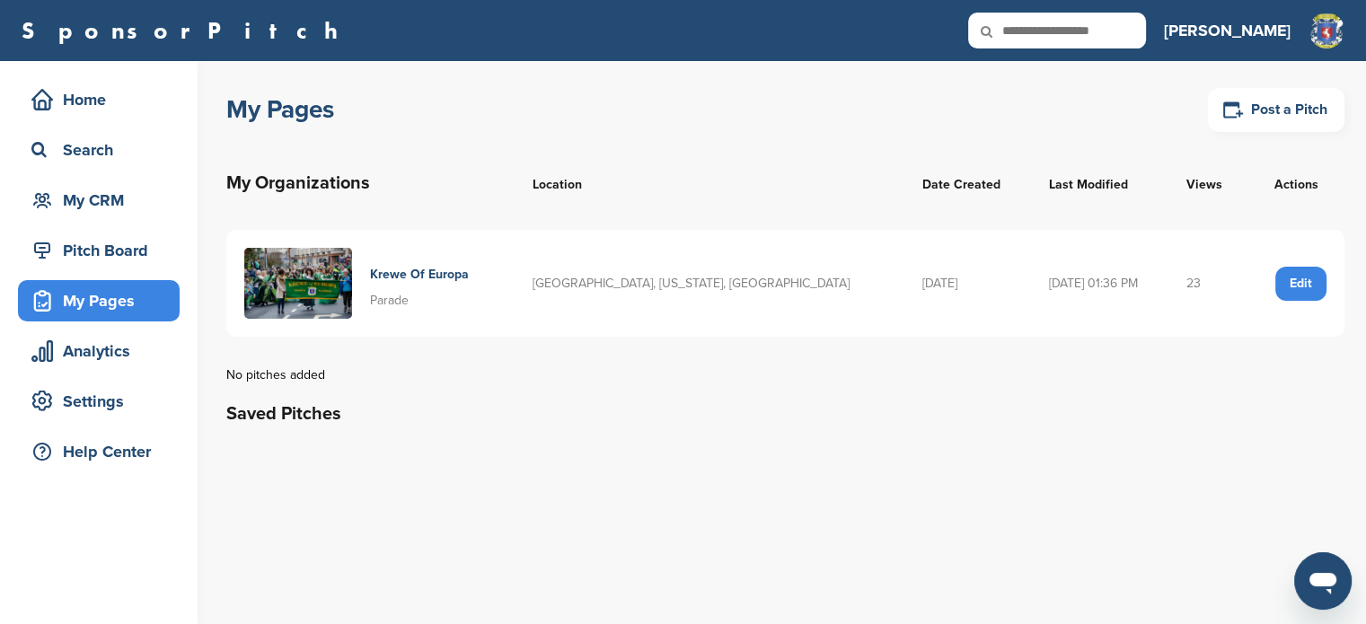
click at [1301, 279] on div "Edit" at bounding box center [1300, 284] width 51 height 34
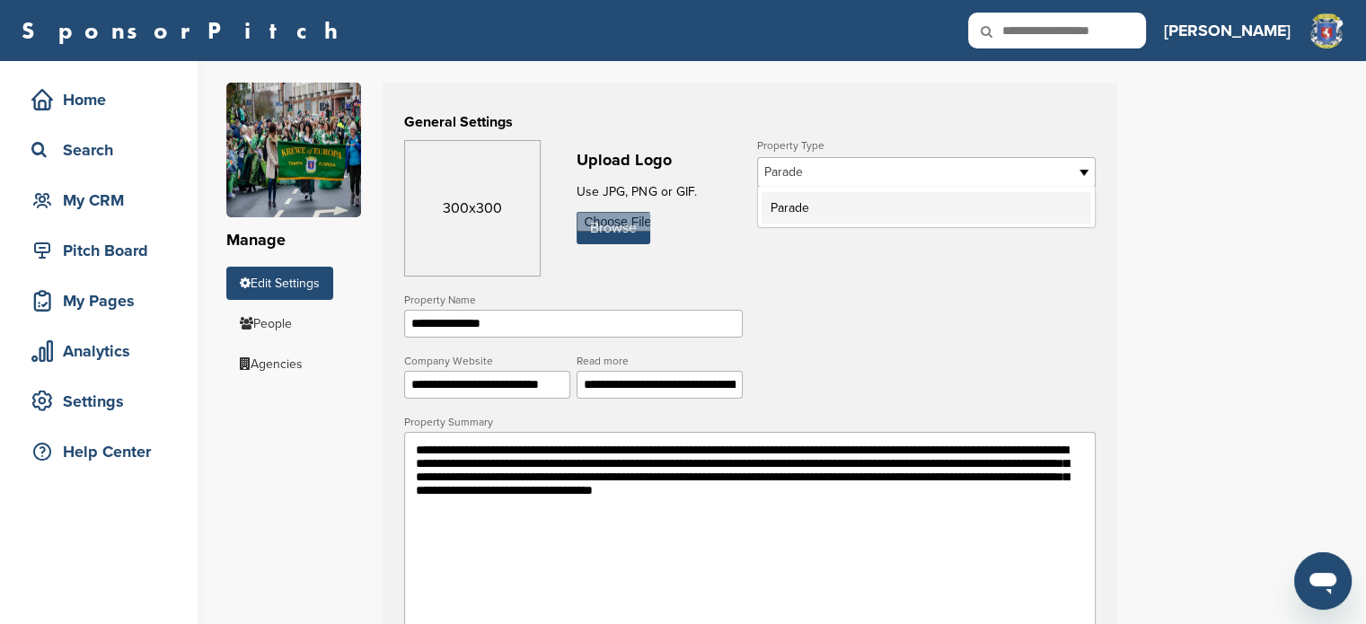
click at [1085, 173] on b at bounding box center [1087, 172] width 16 height 29
